Goal: Task Accomplishment & Management: Use online tool/utility

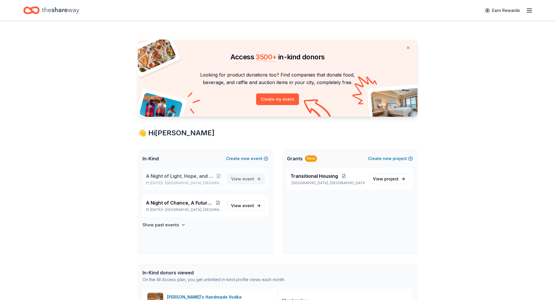
click at [240, 178] on span "View event" at bounding box center [242, 179] width 23 height 7
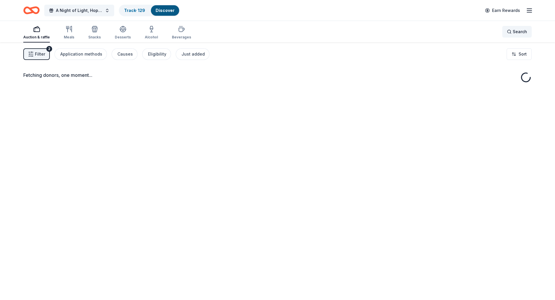
click at [513, 33] on span "Search" at bounding box center [519, 31] width 14 height 7
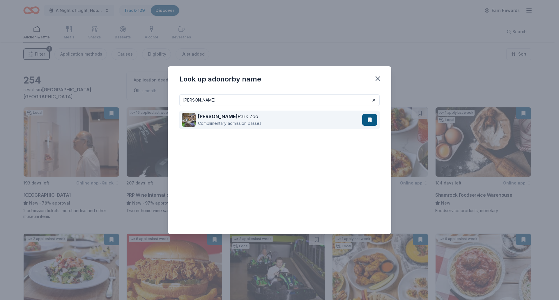
type input "[PERSON_NAME]"
click at [199, 124] on div "Complimentary admission passes" at bounding box center [229, 123] width 63 height 7
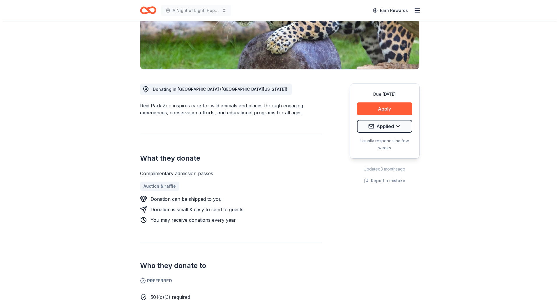
scroll to position [116, 0]
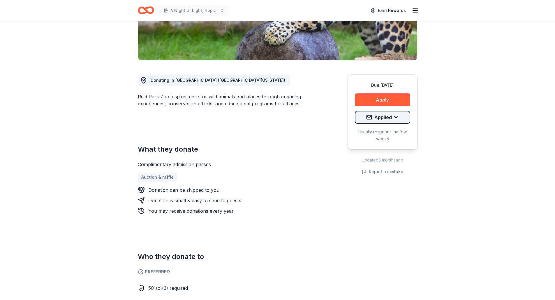
click at [367, 121] on html "A Night of Light, Hope, and Legacy Gala 2026 Earn Rewards Due in 184 days Share…" at bounding box center [277, 34] width 555 height 300
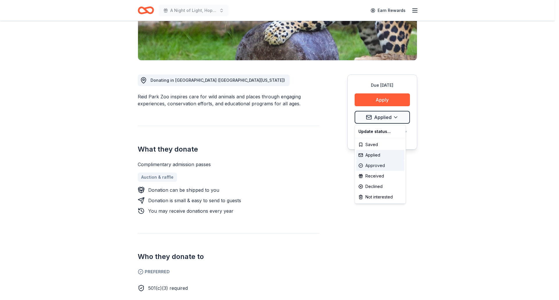
click at [371, 170] on div "Approved" at bounding box center [380, 165] width 48 height 10
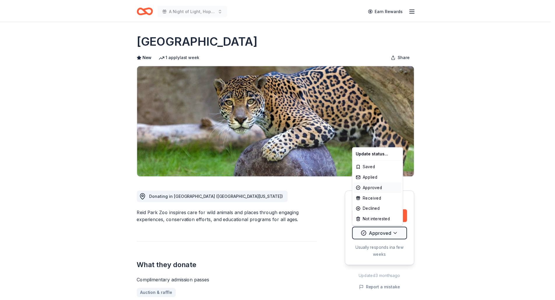
scroll to position [0, 0]
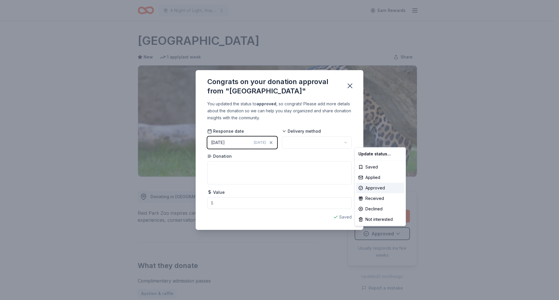
click at [302, 144] on html "A Night of Light, Hope, and Legacy Gala 2026 Earn Rewards Due in 184 days Share…" at bounding box center [279, 150] width 559 height 300
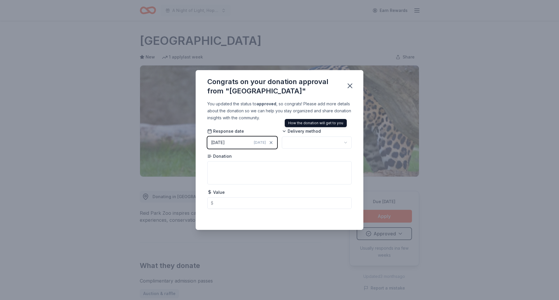
click at [319, 129] on span "Delivery method" at bounding box center [301, 131] width 39 height 6
click at [323, 141] on html "A Night of Light, Hope, and Legacy Gala 2026 Earn Rewards Due in 184 days Share…" at bounding box center [279, 150] width 559 height 300
click at [259, 171] on textarea at bounding box center [279, 172] width 144 height 23
type textarea "4 gen admin tickets"
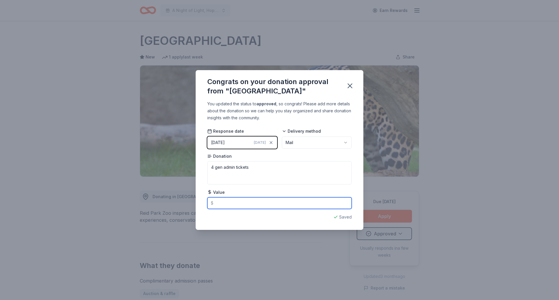
click at [238, 203] on input "text" at bounding box center [279, 203] width 144 height 12
type input "9"
type input "192.00"
click at [351, 84] on icon "button" at bounding box center [350, 86] width 8 height 8
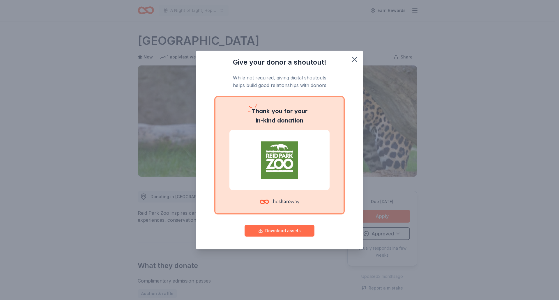
click at [286, 231] on button "Download assets" at bounding box center [280, 231] width 70 height 12
click at [355, 55] on icon "button" at bounding box center [355, 59] width 8 height 8
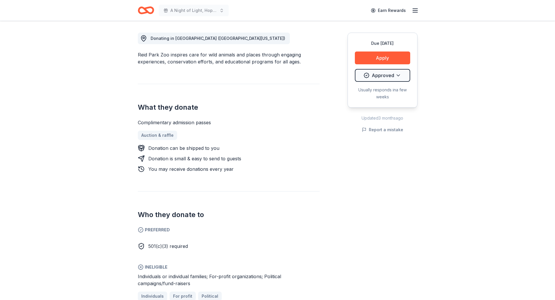
scroll to position [204, 0]
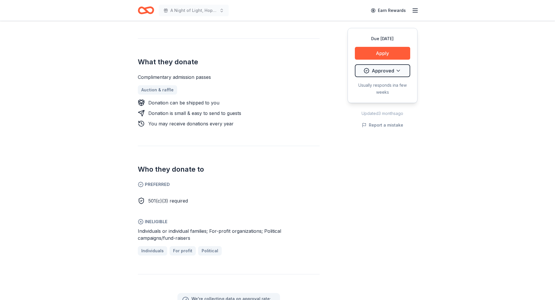
drag, startPoint x: 47, startPoint y: 0, endPoint x: 321, endPoint y: 62, distance: 281.1
click at [319, 64] on h2 "What they donate" at bounding box center [229, 61] width 182 height 9
